Goal: Information Seeking & Learning: Learn about a topic

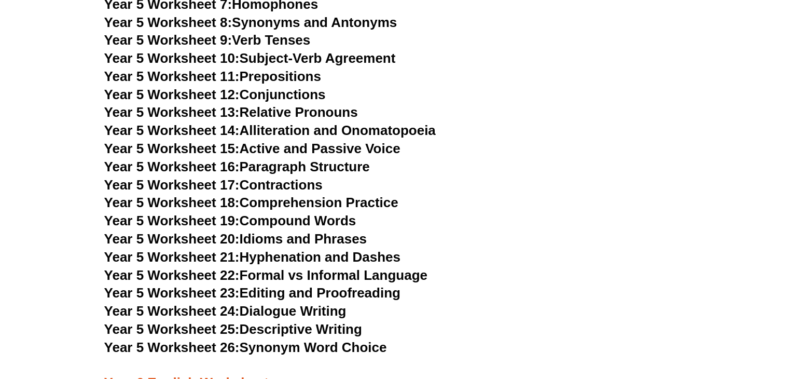
scroll to position [5001, 0]
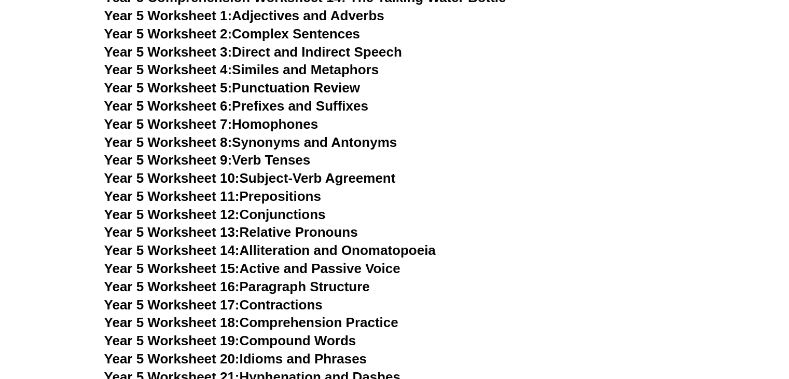
scroll to position [4882, 0]
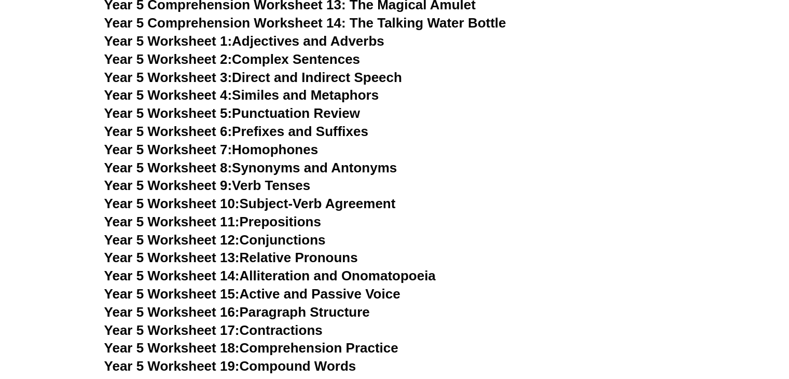
click at [371, 39] on link "Year 5 Worksheet 1: Adjectives and Adverbs" at bounding box center [244, 41] width 280 height 16
click at [278, 113] on link "Year 5 Worksheet 5: Punctuation Review" at bounding box center [232, 113] width 256 height 16
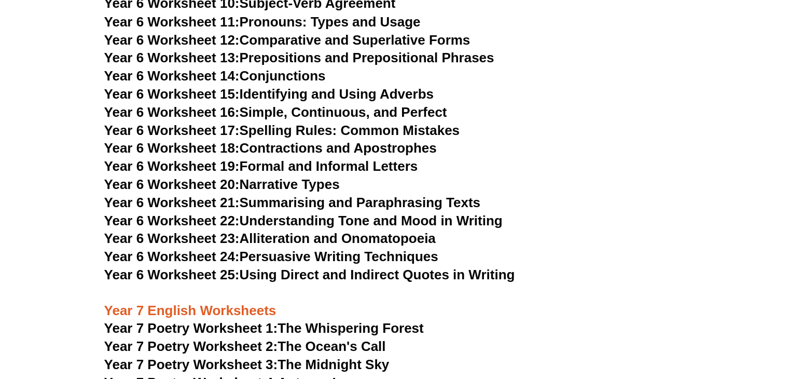
scroll to position [5842, 0]
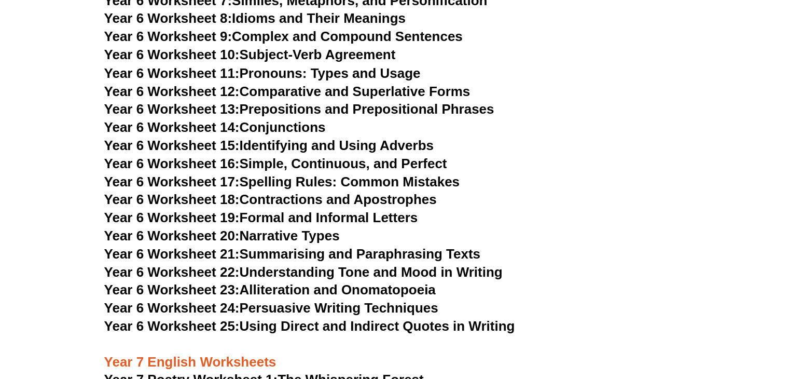
click at [364, 173] on link "Year 6 Worksheet 17: Spelling Rules: Common Mistakes" at bounding box center [281, 181] width 355 height 16
click at [350, 137] on link "Year 6 Worksheet 15: Identifying and Using Adverbs" at bounding box center [269, 145] width 330 height 16
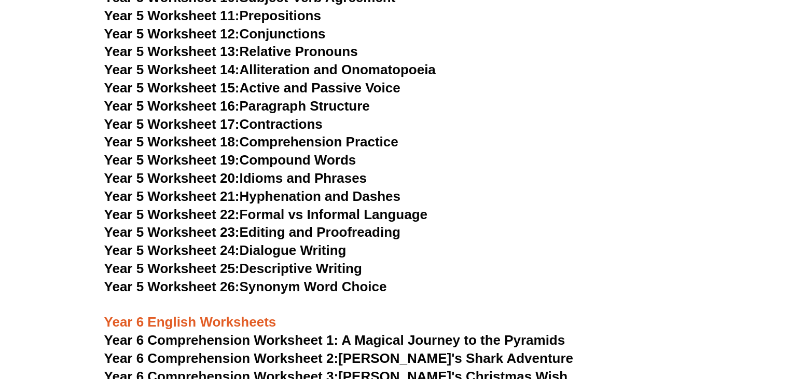
scroll to position [5024, 0]
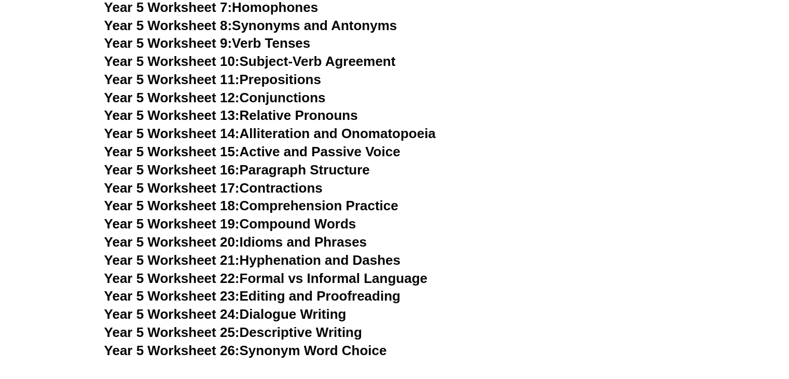
click at [297, 222] on link "Year 5 Worksheet 19: Compound Words" at bounding box center [230, 224] width 252 height 16
click at [276, 339] on link "Year 5 Worksheet 25: Descriptive Writing" at bounding box center [233, 332] width 258 height 16
click at [300, 331] on link "Year 5 Worksheet 25: Descriptive Writing" at bounding box center [233, 332] width 258 height 16
click at [295, 198] on link "Year 5 Worksheet 18: Comprehension Practice" at bounding box center [251, 206] width 294 height 16
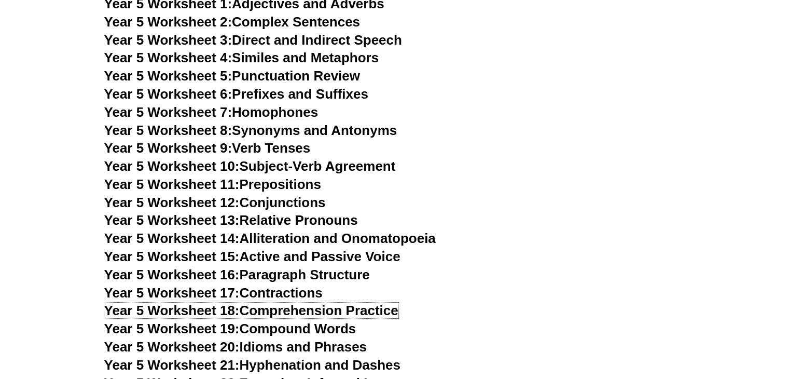
scroll to position [4894, 0]
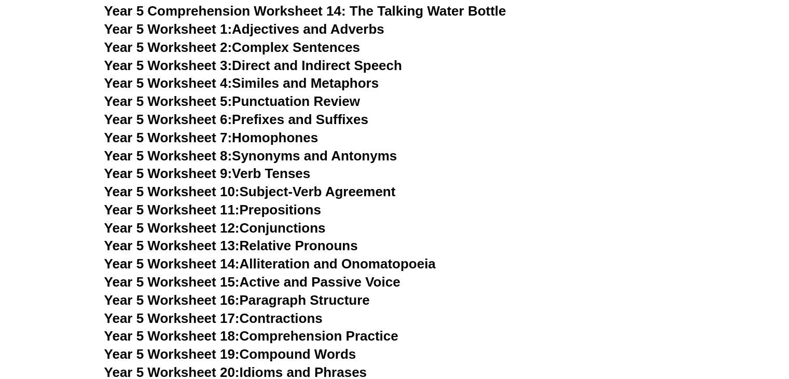
click at [284, 98] on link "Year 5 Worksheet 5: Punctuation Review" at bounding box center [232, 101] width 256 height 16
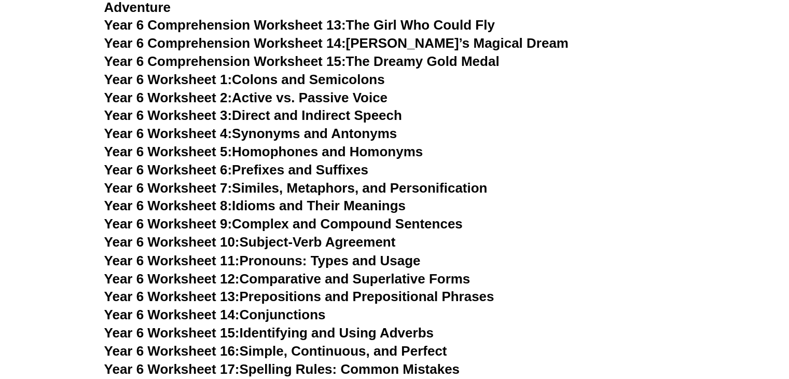
scroll to position [5692, 0]
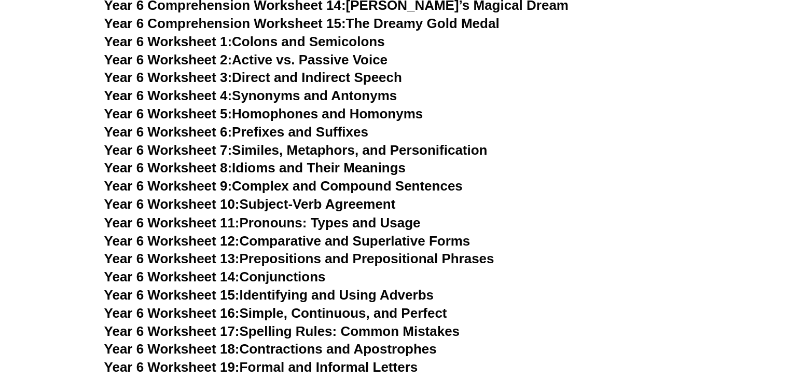
click at [421, 250] on link "Year 6 Worksheet 13: Prepositions and Prepositional Phrases" at bounding box center [299, 258] width 390 height 16
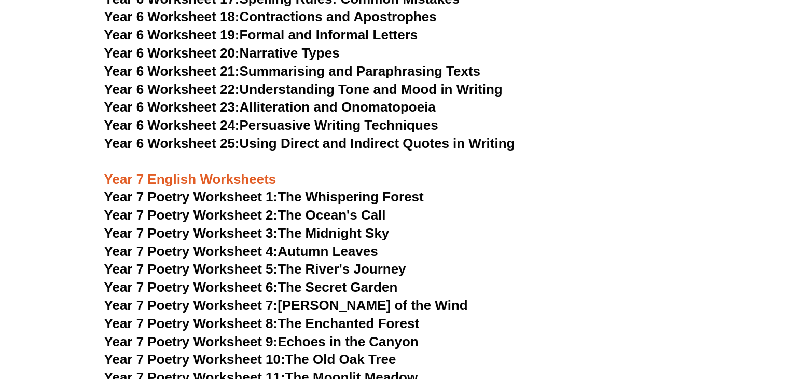
scroll to position [5957, 0]
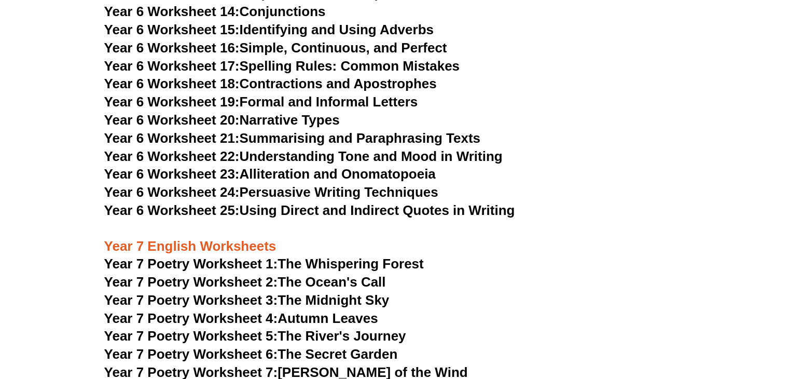
click at [311, 76] on link "Year 6 Worksheet 18: Contractions and Apostrophes" at bounding box center [270, 84] width 333 height 16
drag, startPoint x: 311, startPoint y: 59, endPoint x: 315, endPoint y: 66, distance: 8.4
click at [315, 93] on h3 "Year 6 Worksheet 19: Formal and Informal Letters" at bounding box center [394, 102] width 581 height 18
click at [315, 94] on link "Year 6 Worksheet 19: Formal and Informal Letters" at bounding box center [261, 102] width 314 height 16
